Goal: Find specific page/section: Find specific page/section

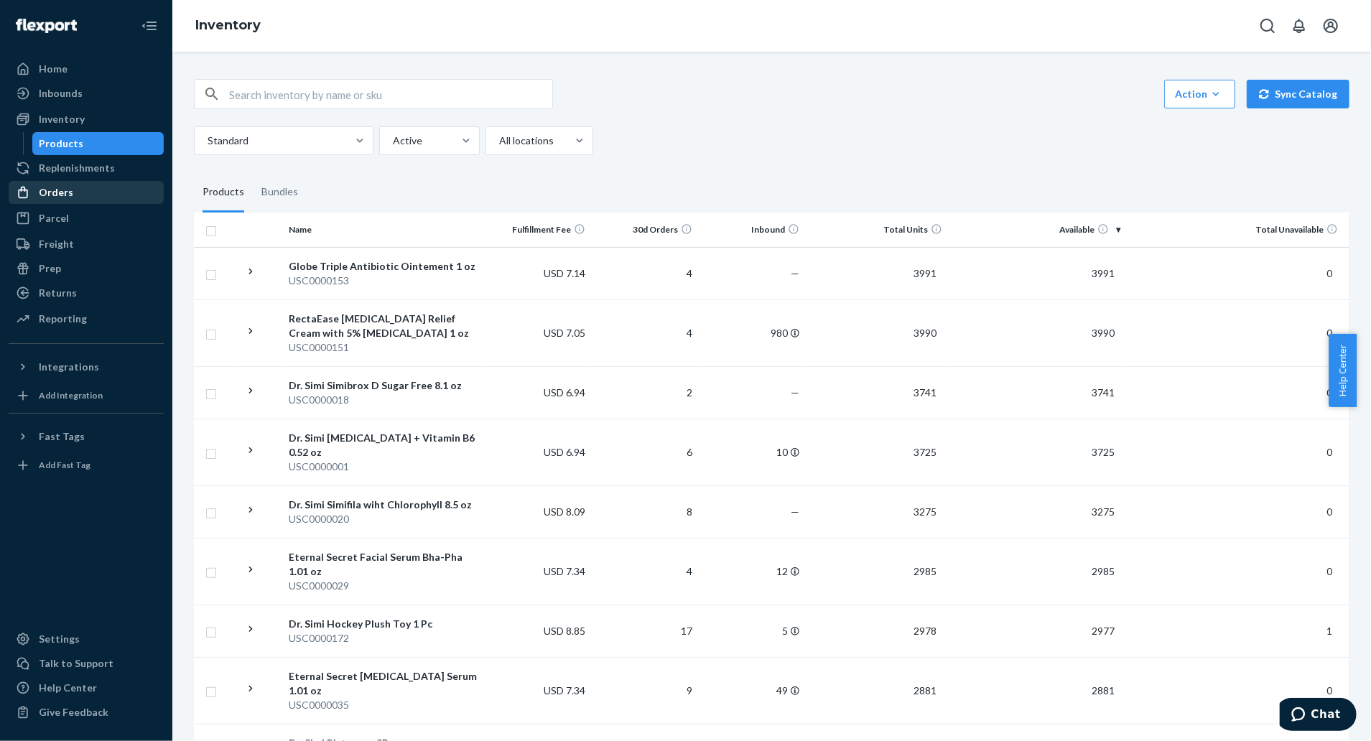
drag, startPoint x: 69, startPoint y: 144, endPoint x: 32, endPoint y: 181, distance: 52.3
click at [69, 144] on div "Products" at bounding box center [62, 143] width 45 height 14
click at [308, 99] on input "text" at bounding box center [390, 94] width 323 height 29
paste input "USC0000037"
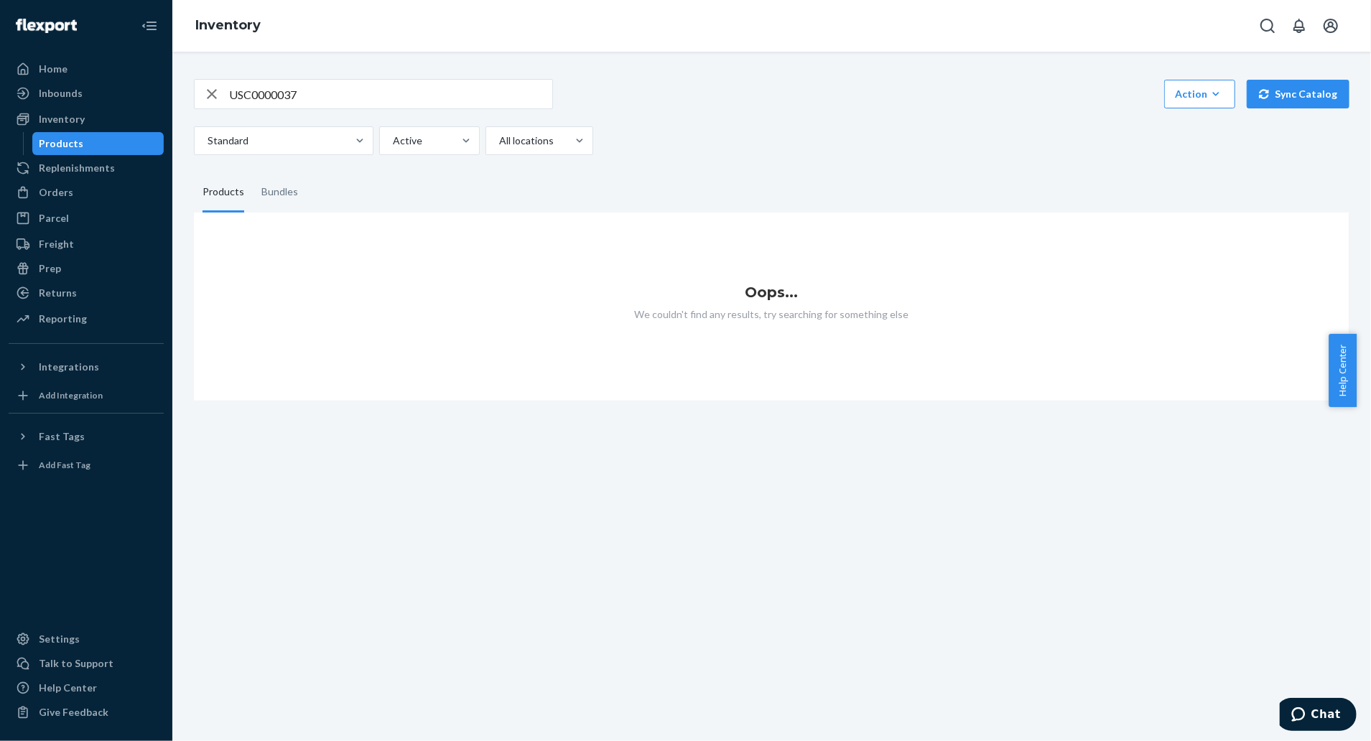
click at [338, 95] on input "USC0000037" at bounding box center [390, 94] width 323 height 29
type input "U"
click at [79, 139] on div "Products" at bounding box center [62, 143] width 45 height 14
click at [67, 139] on div "Products" at bounding box center [62, 143] width 45 height 14
click at [66, 144] on div "Products" at bounding box center [62, 143] width 45 height 14
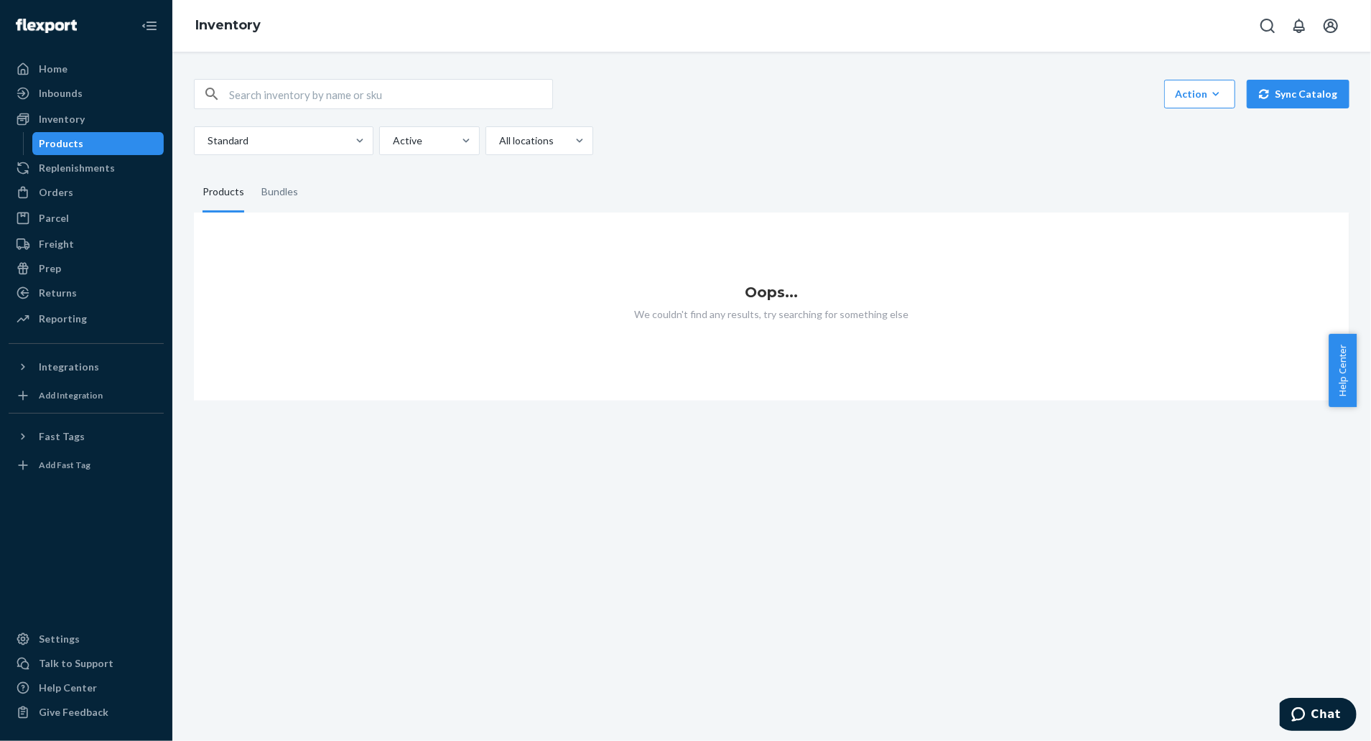
click at [72, 144] on div "Products" at bounding box center [62, 143] width 45 height 14
click at [66, 121] on div "Inventory" at bounding box center [62, 119] width 46 height 14
click at [251, 93] on input "text" at bounding box center [390, 94] width 323 height 29
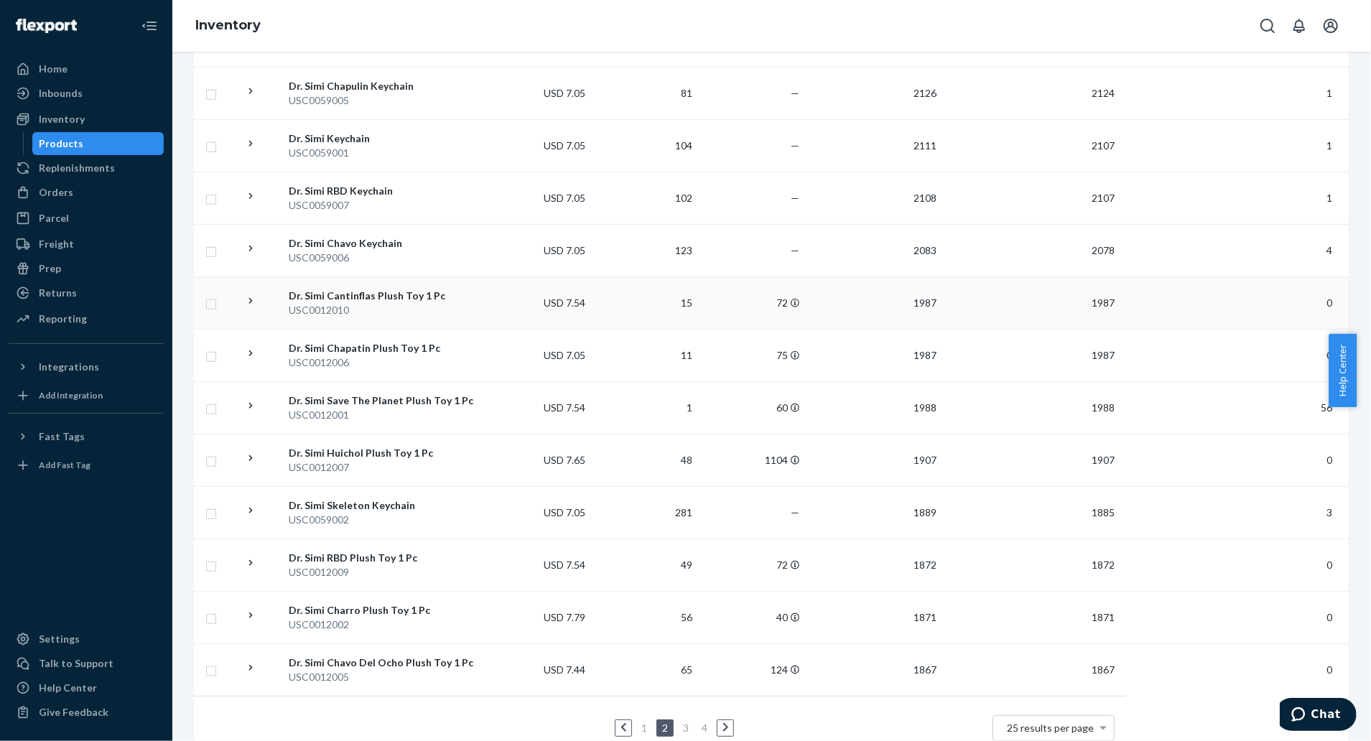
scroll to position [972, 0]
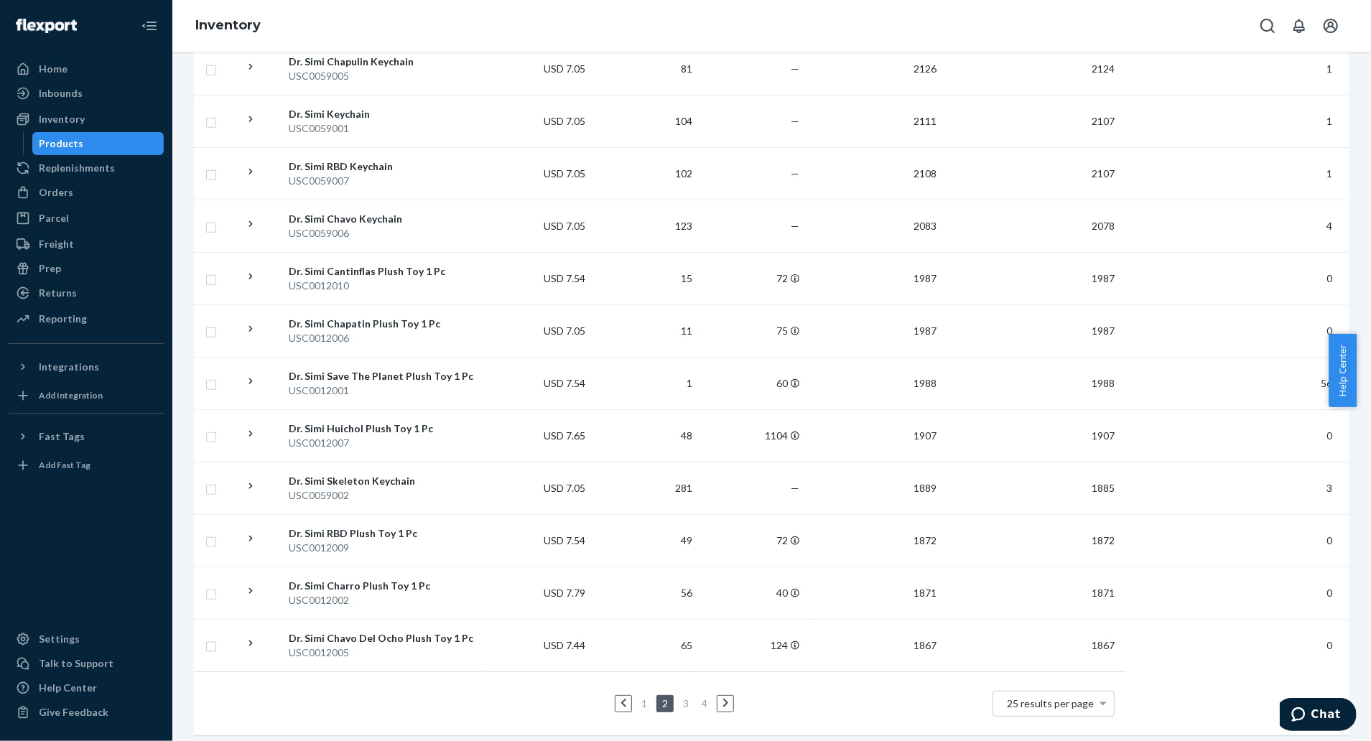
click at [682, 695] on li "3" at bounding box center [685, 703] width 13 height 17
click at [682, 697] on link "3" at bounding box center [685, 703] width 11 height 12
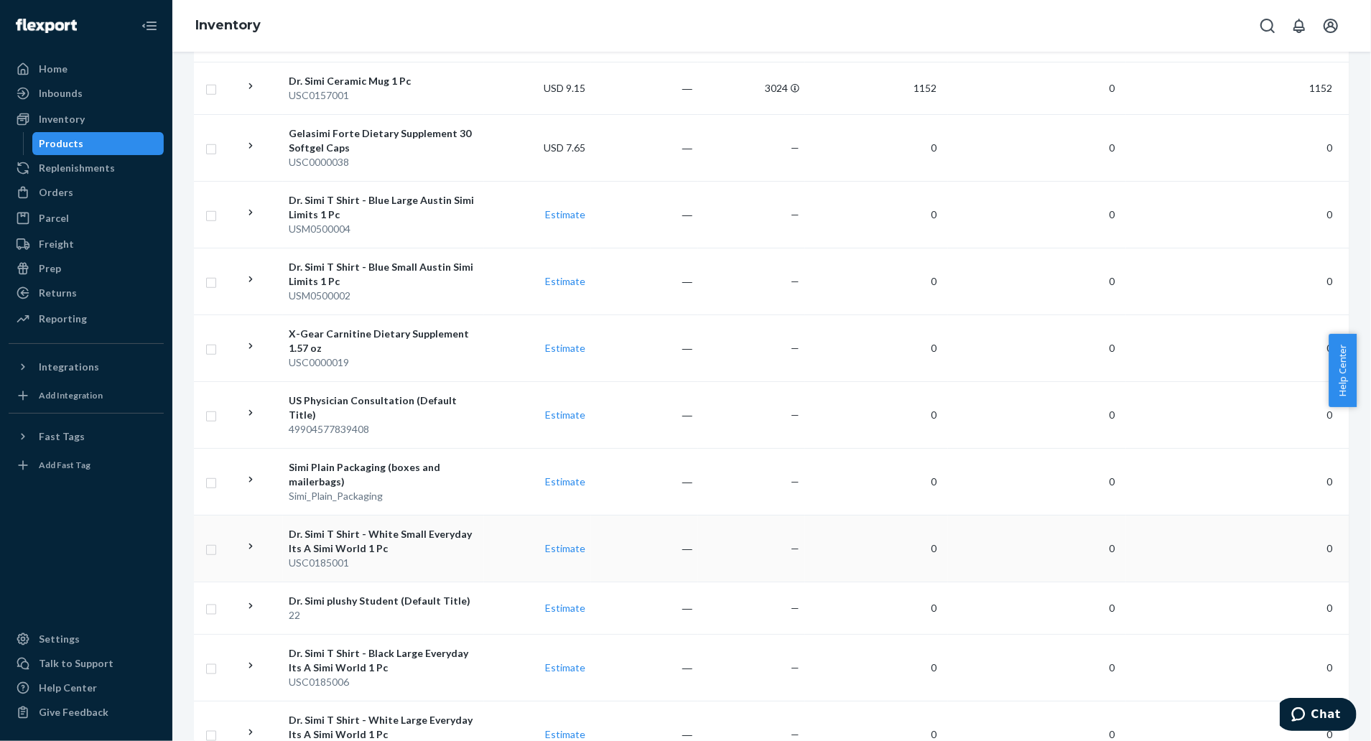
scroll to position [1053, 0]
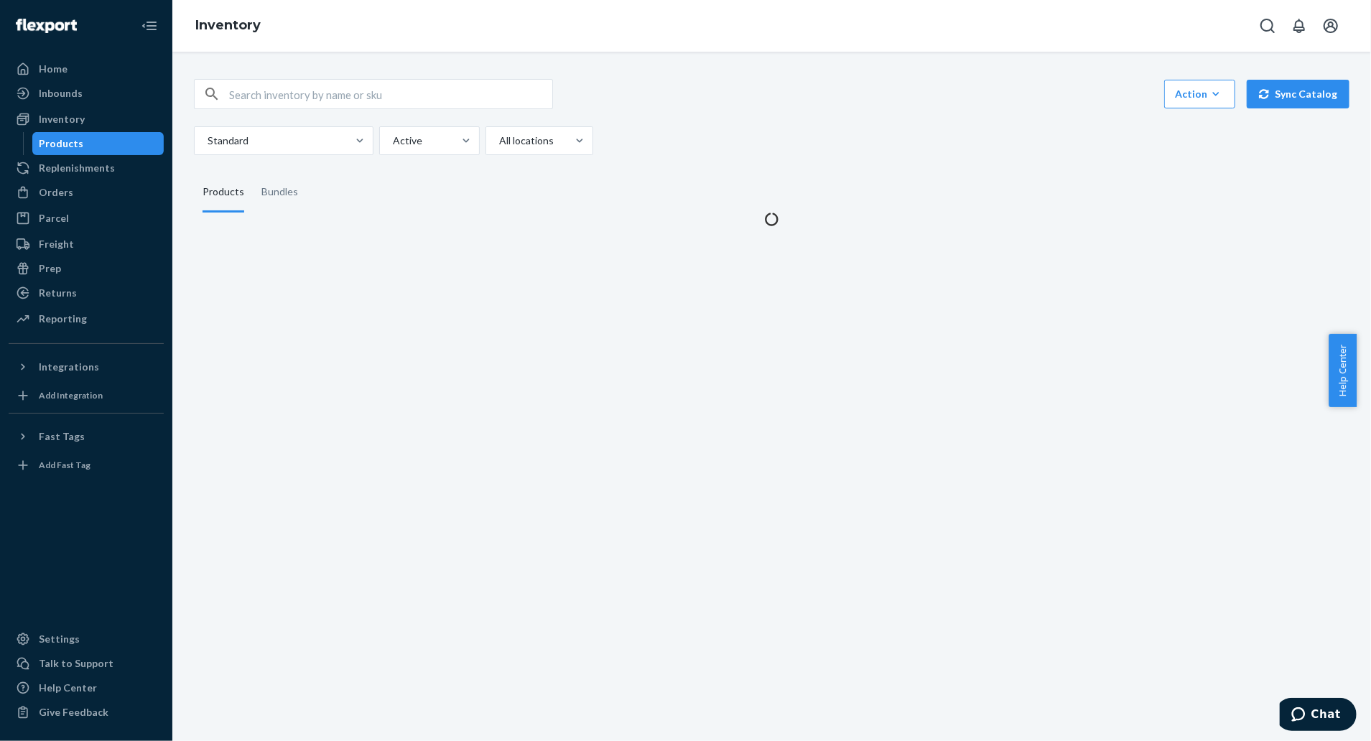
scroll to position [0, 0]
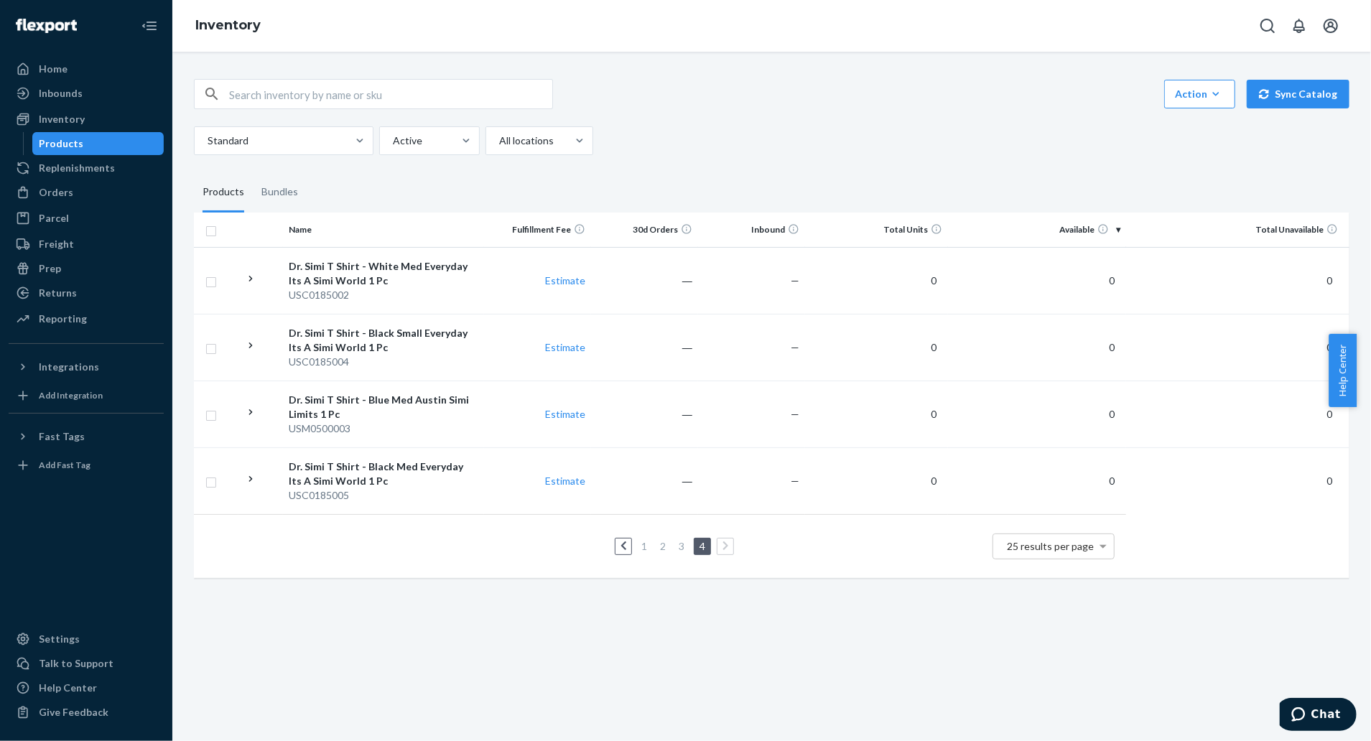
click at [638, 549] on link "1" at bounding box center [643, 546] width 11 height 12
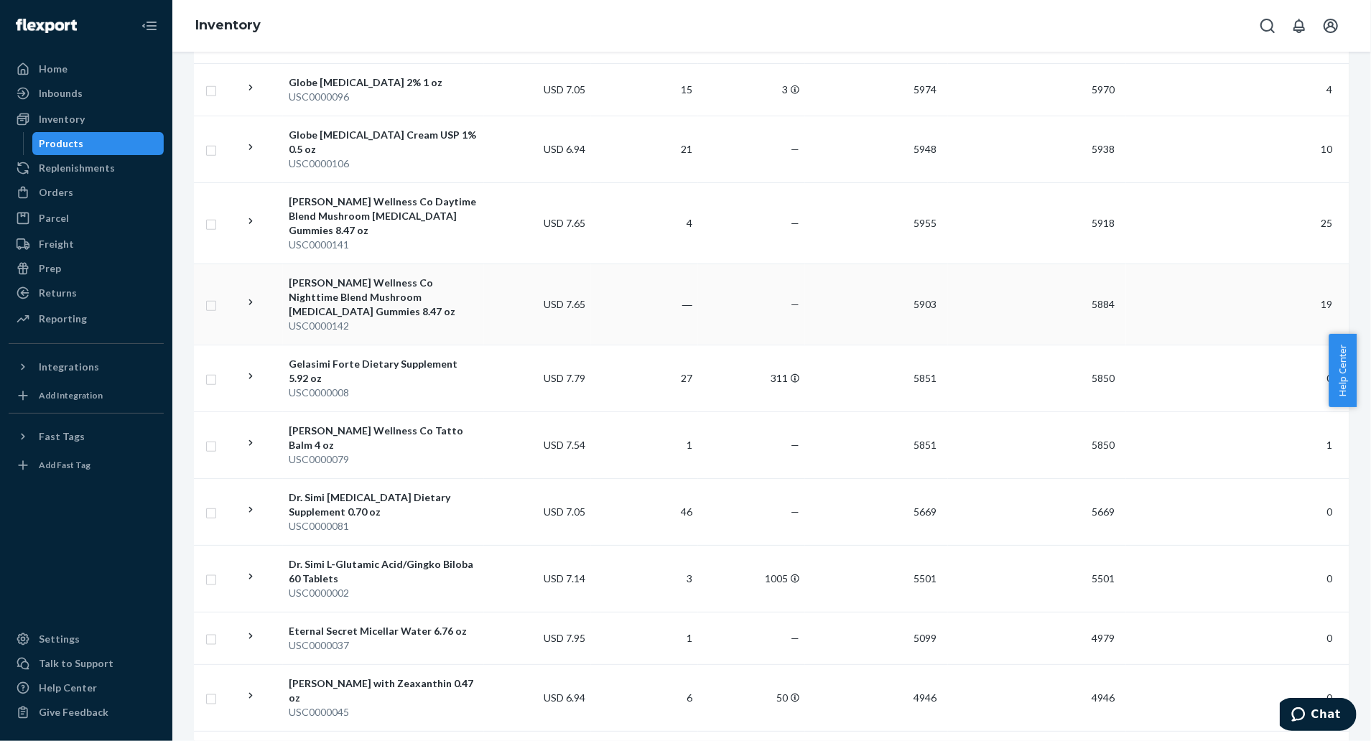
scroll to position [1053, 0]
click at [386, 623] on div "Eternal Secret Micellar Water 6.76 oz" at bounding box center [384, 630] width 190 height 14
